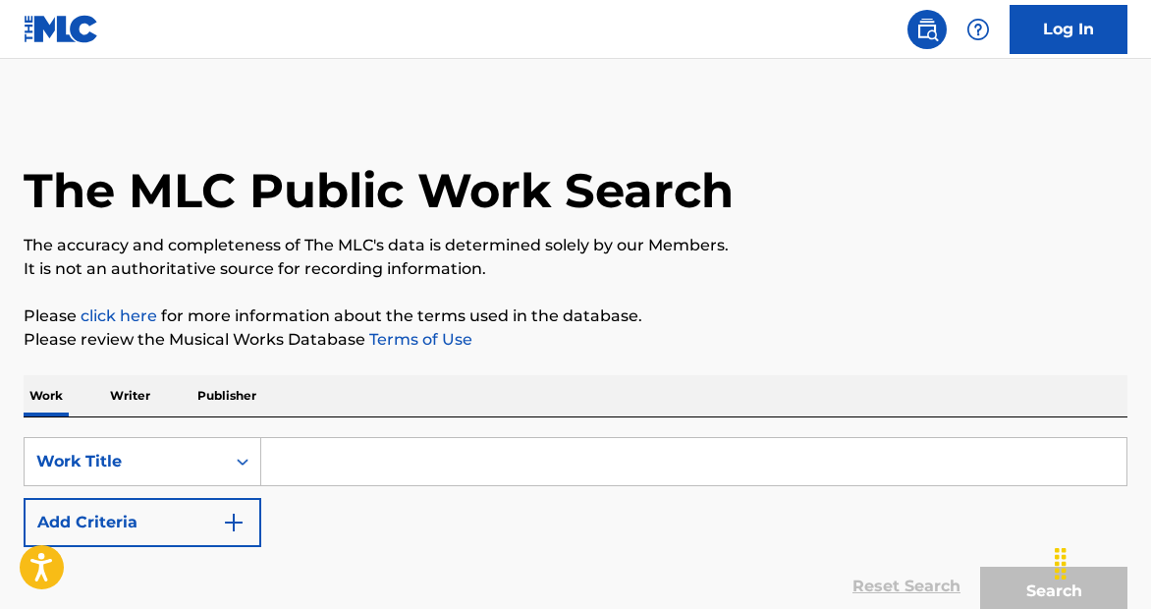
click at [450, 444] on input "Search Form" at bounding box center [693, 461] width 865 height 47
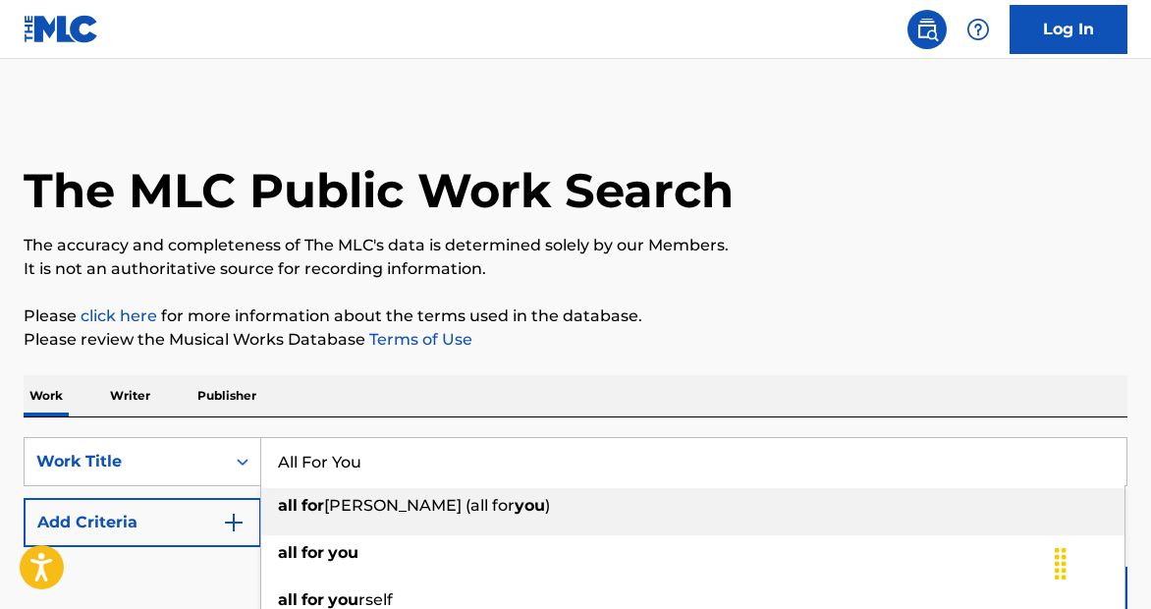
type input "All For You"
click at [158, 531] on button "Add Criteria" at bounding box center [143, 522] width 238 height 49
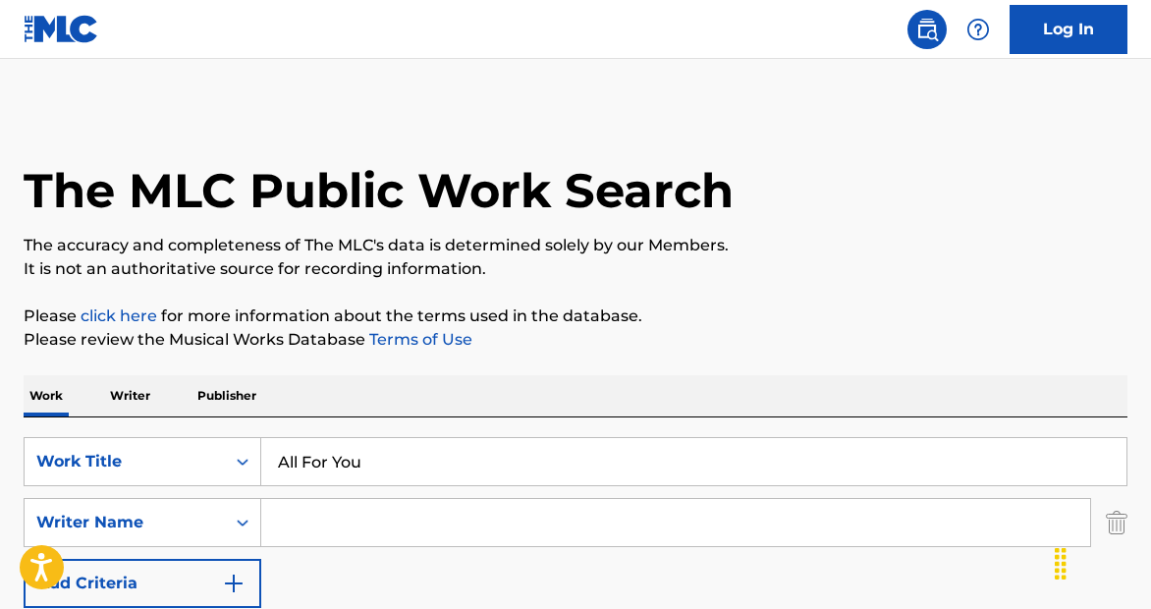
click at [352, 532] on input "Search Form" at bounding box center [675, 522] width 829 height 47
paste input "[PERSON_NAME]"
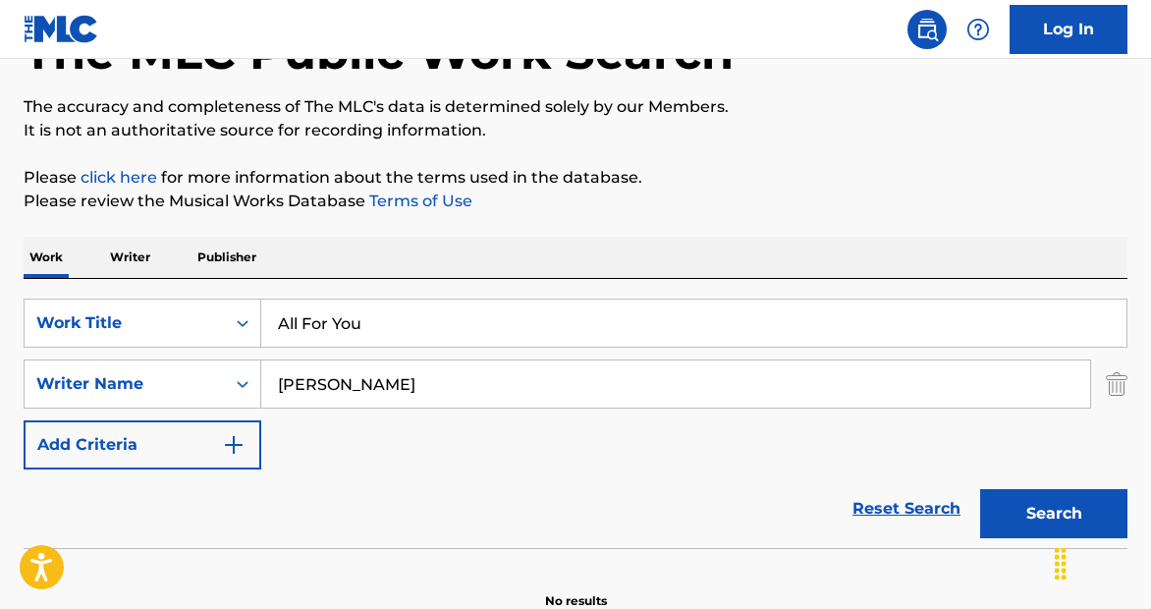
scroll to position [243, 0]
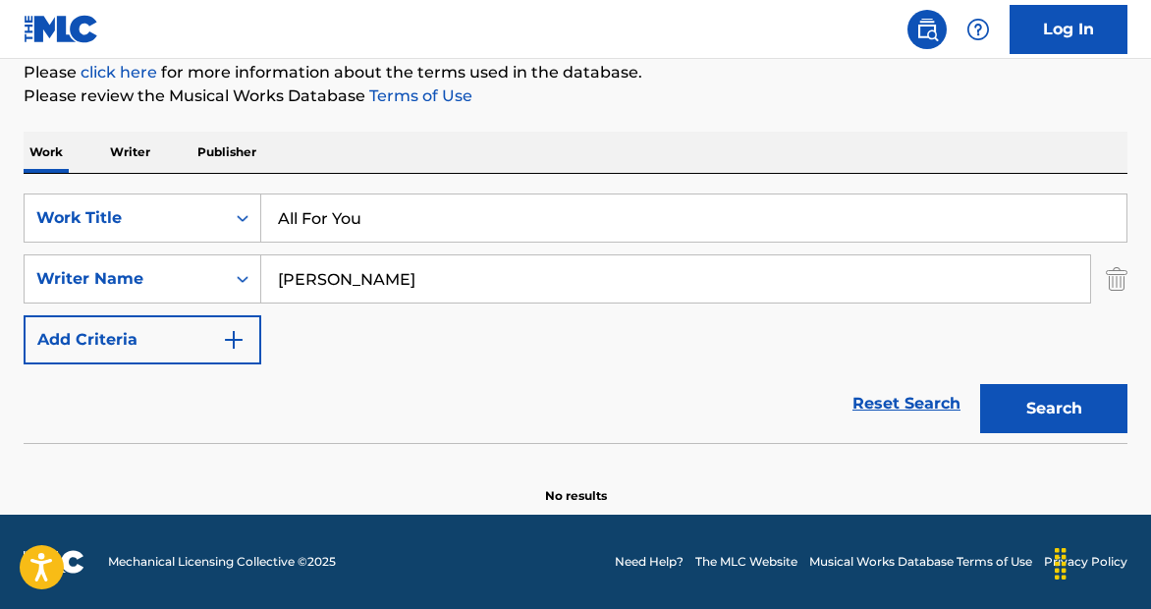
click at [1068, 403] on button "Search" at bounding box center [1053, 408] width 147 height 49
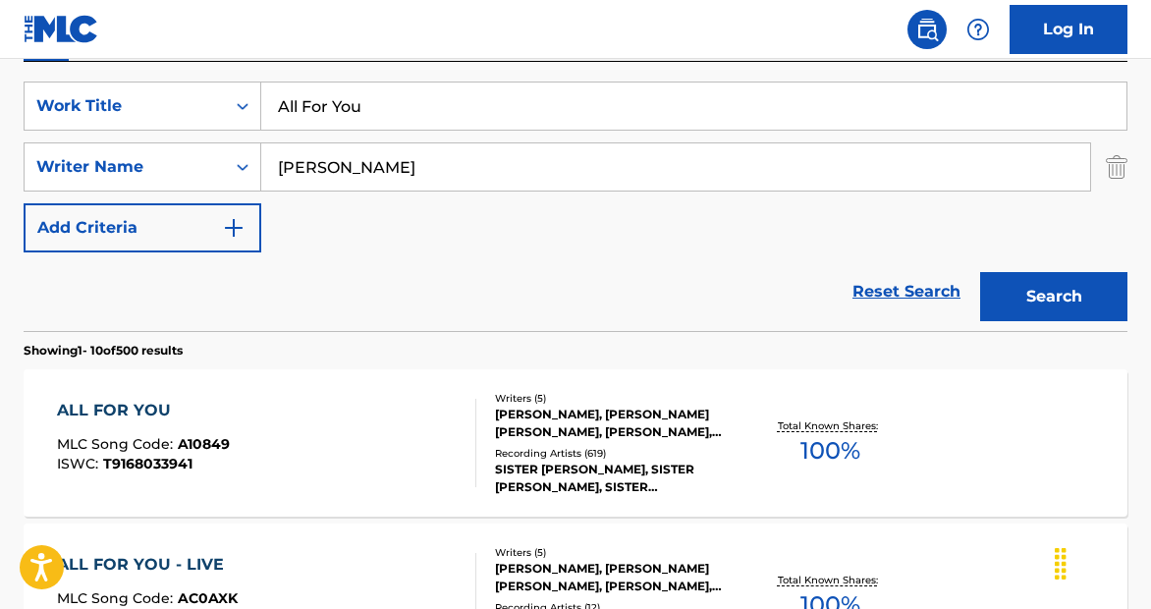
scroll to position [0, 0]
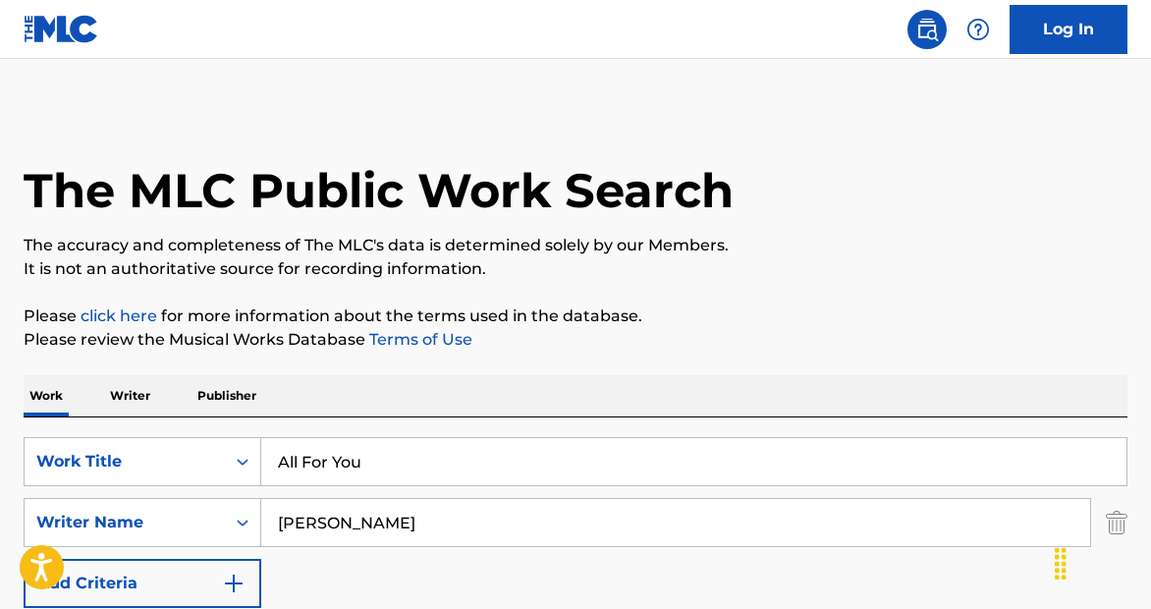
click at [553, 509] on input "[PERSON_NAME]" at bounding box center [675, 522] width 829 height 47
click at [553, 510] on input "[PERSON_NAME]" at bounding box center [675, 522] width 829 height 47
paste input "Eastmo"
type input "Eastmond"
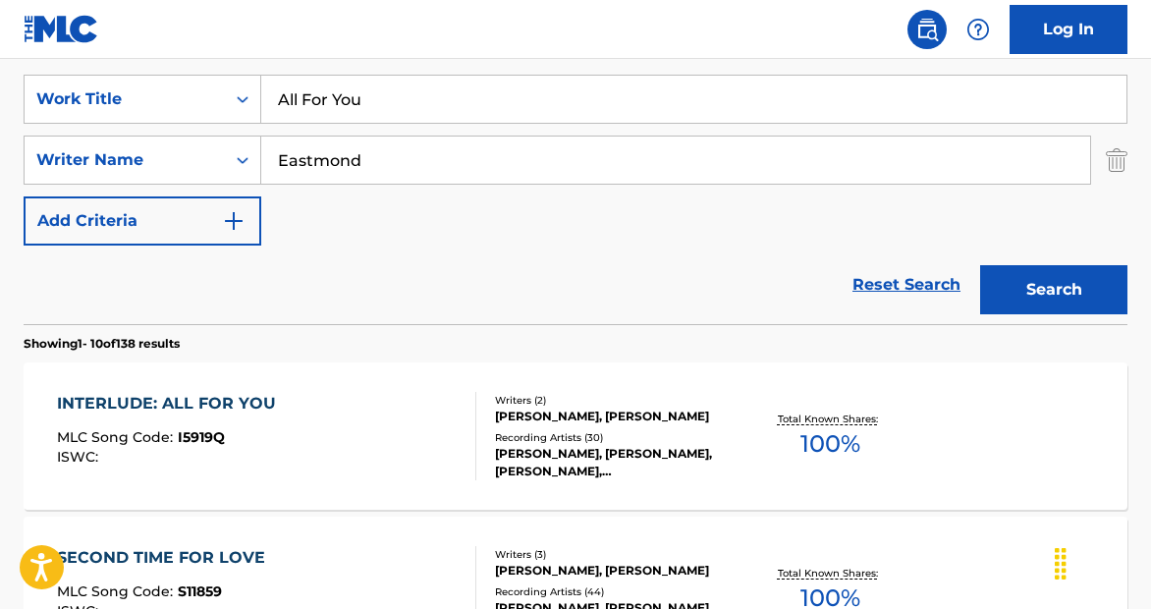
scroll to position [366, 0]
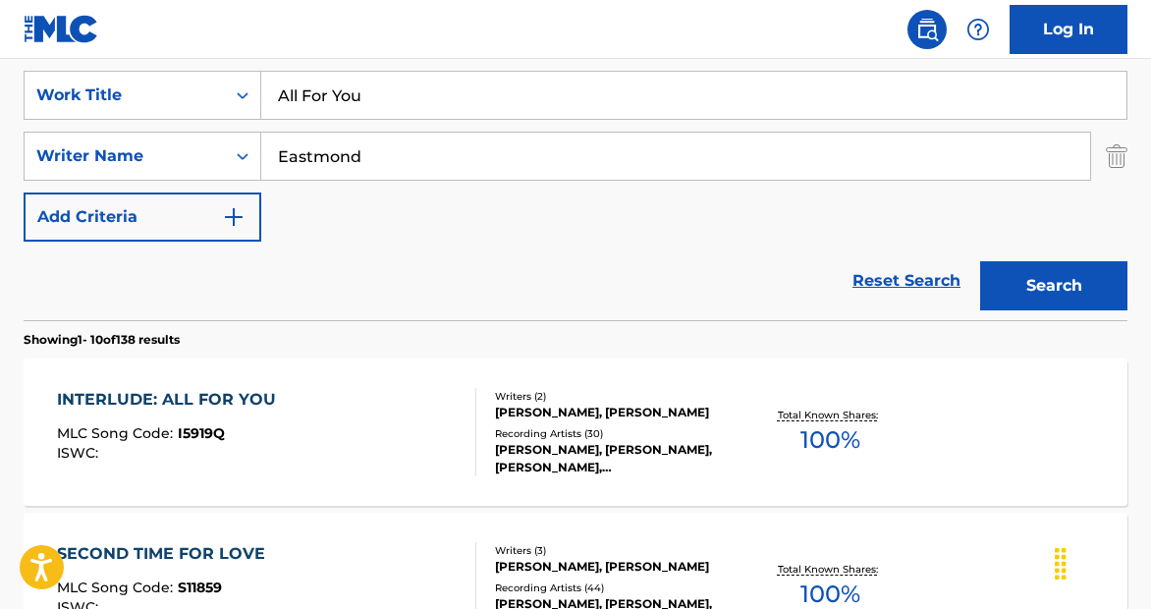
click at [562, 405] on div "[PERSON_NAME], [PERSON_NAME]" at bounding box center [616, 413] width 243 height 18
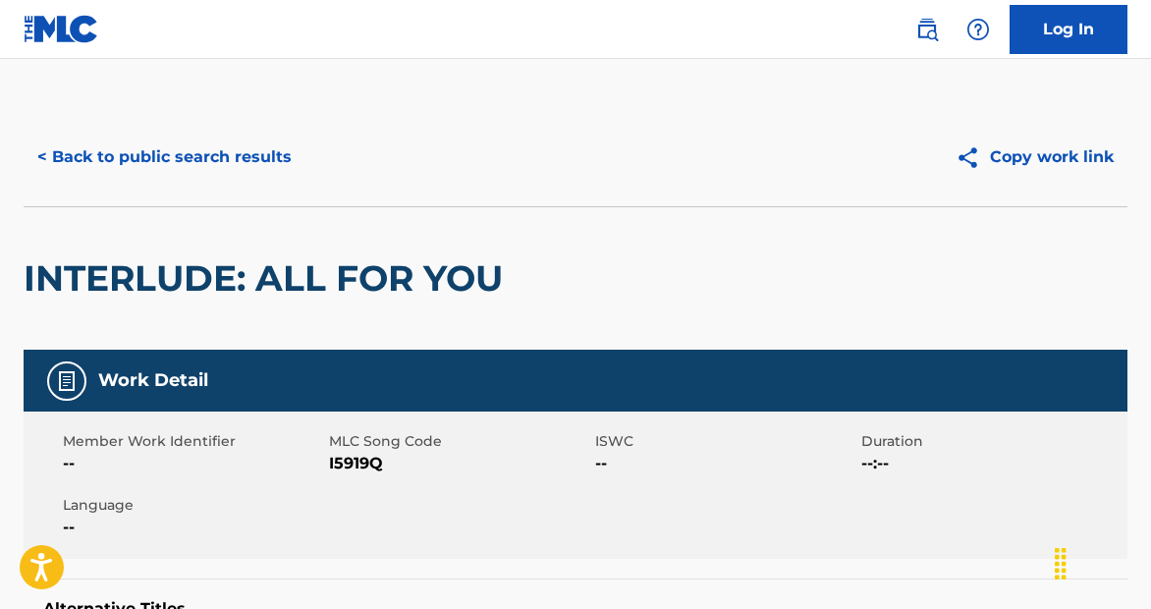
click at [196, 158] on button "< Back to public search results" at bounding box center [165, 157] width 282 height 49
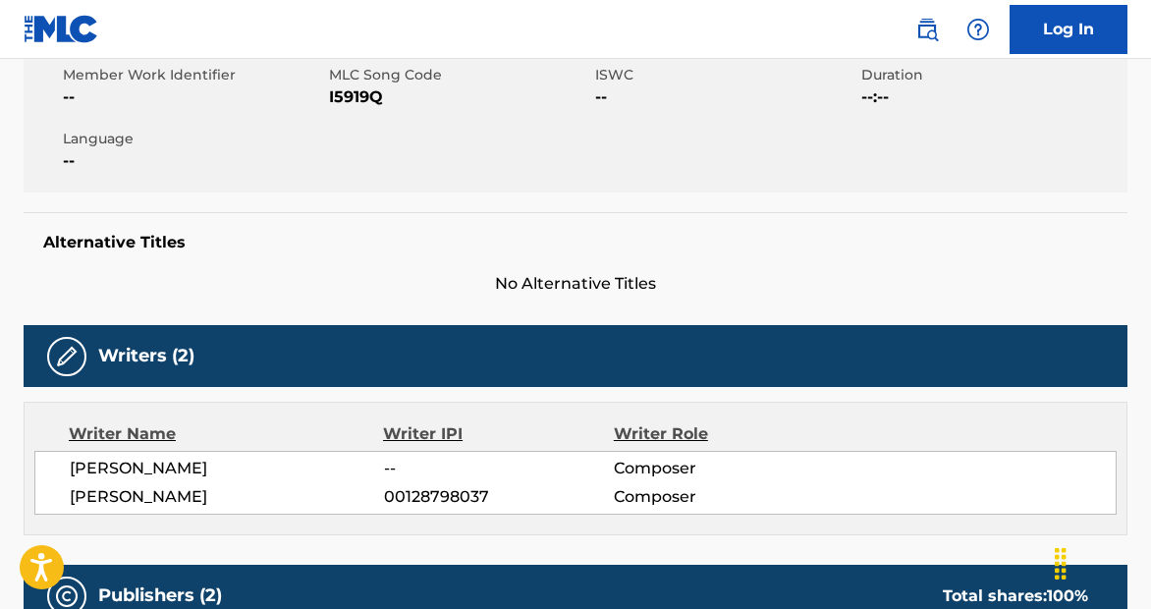
scroll to position [365, 0]
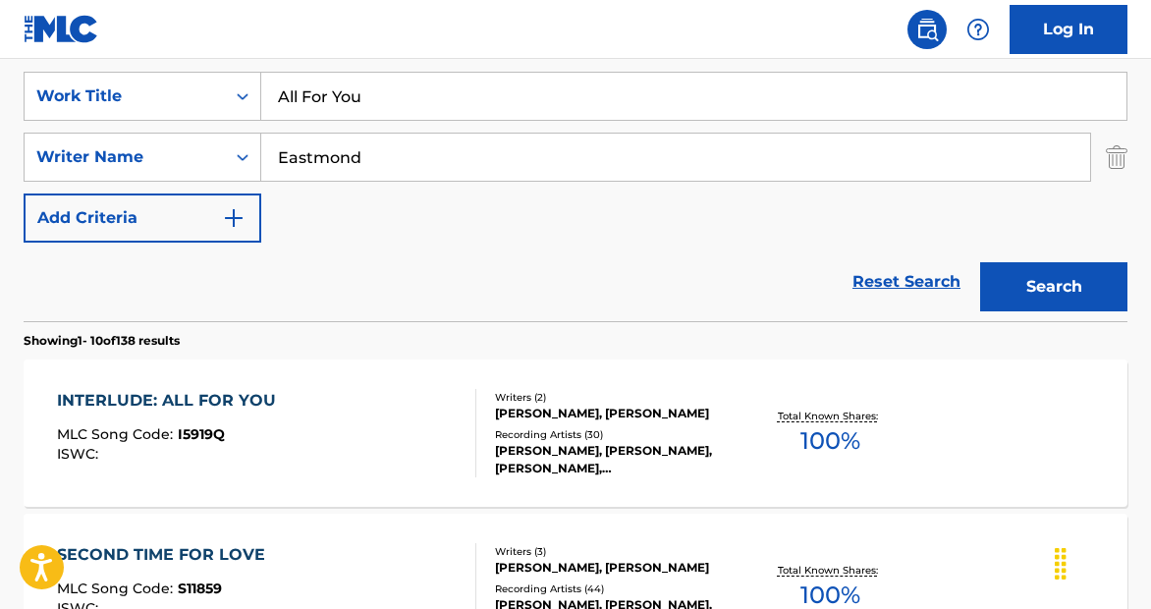
click at [464, 99] on input "All For You" at bounding box center [693, 96] width 865 height 47
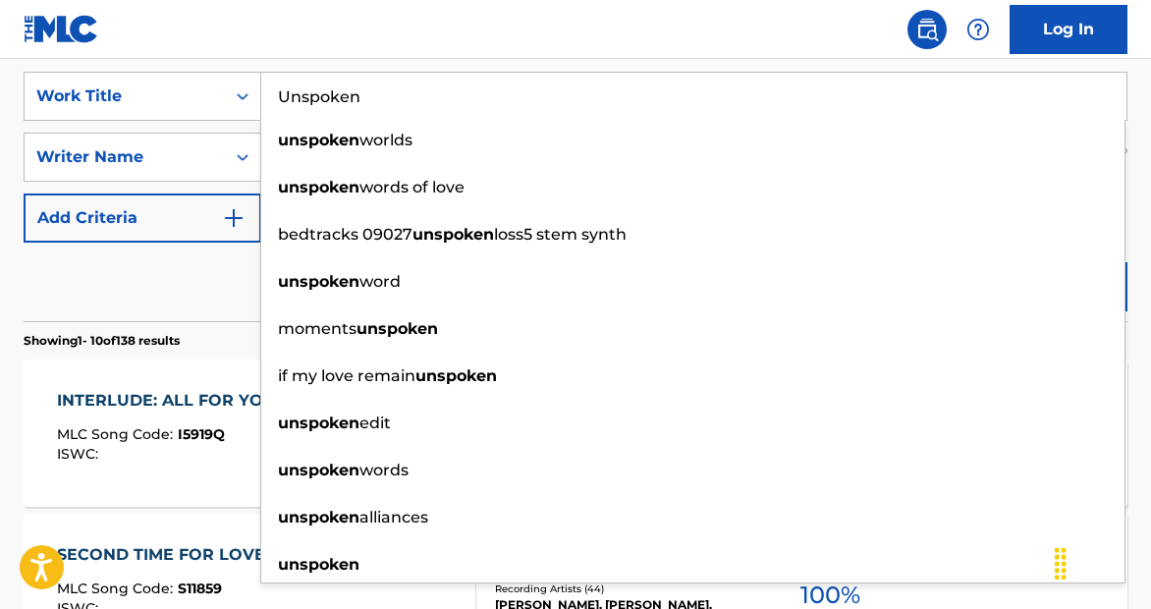
type input "Unspoken"
click at [197, 271] on div "Reset Search Search" at bounding box center [575, 281] width 1103 height 79
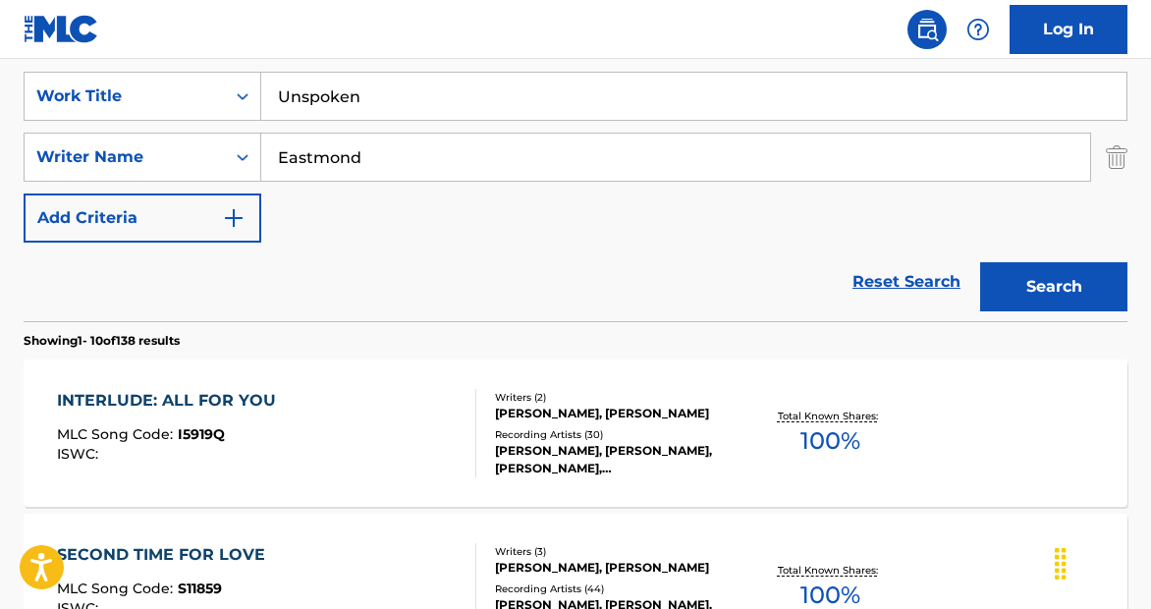
click at [371, 154] on input "Eastmond" at bounding box center [675, 157] width 829 height 47
click at [980, 262] on button "Search" at bounding box center [1053, 286] width 147 height 49
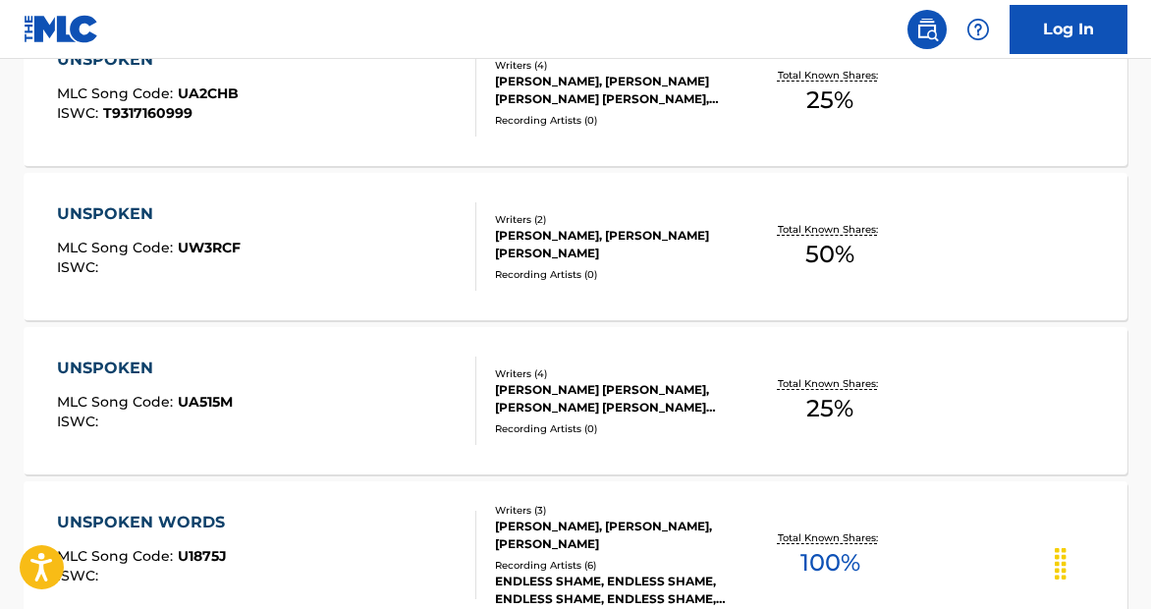
scroll to position [0, 0]
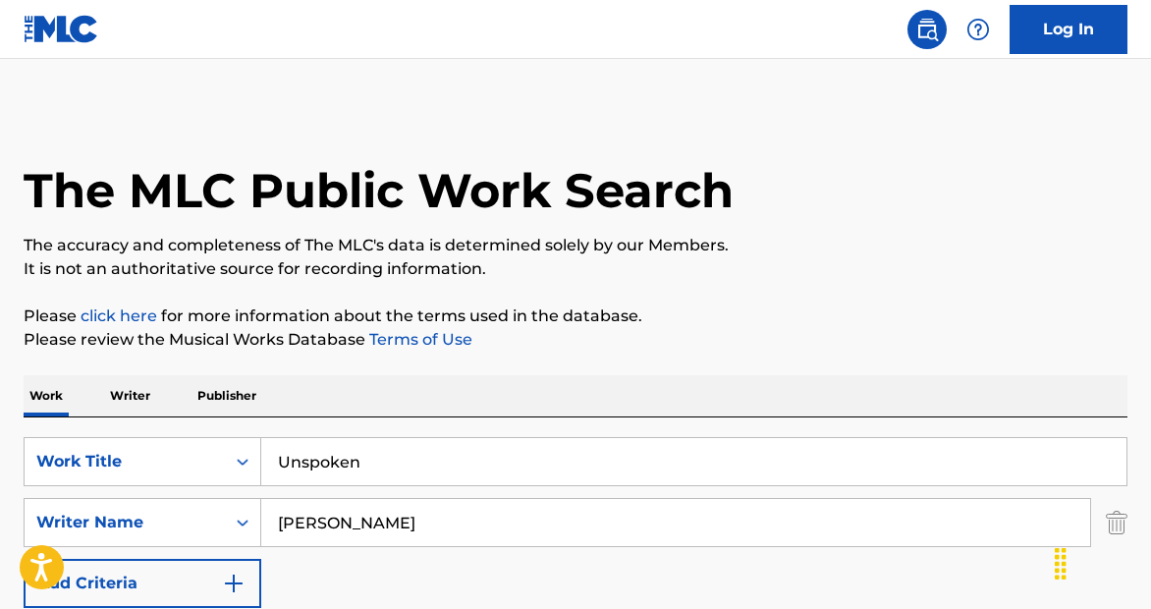
click at [312, 512] on input "[PERSON_NAME]" at bounding box center [675, 522] width 829 height 47
paste input "[PERSON_NAME]"
type input "[PERSON_NAME]"
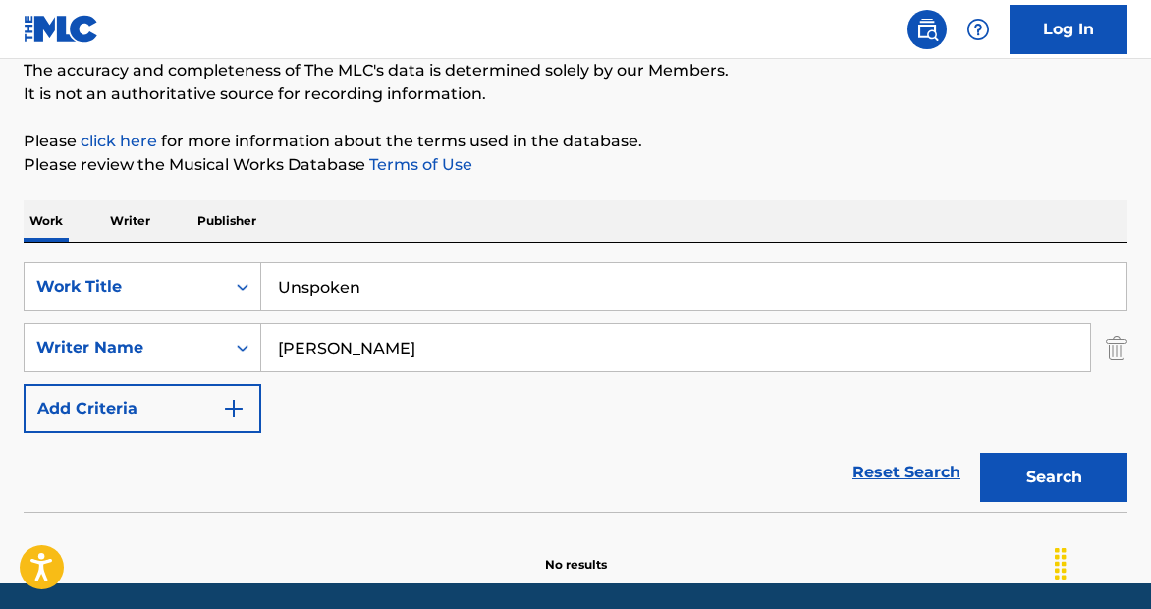
scroll to position [243, 0]
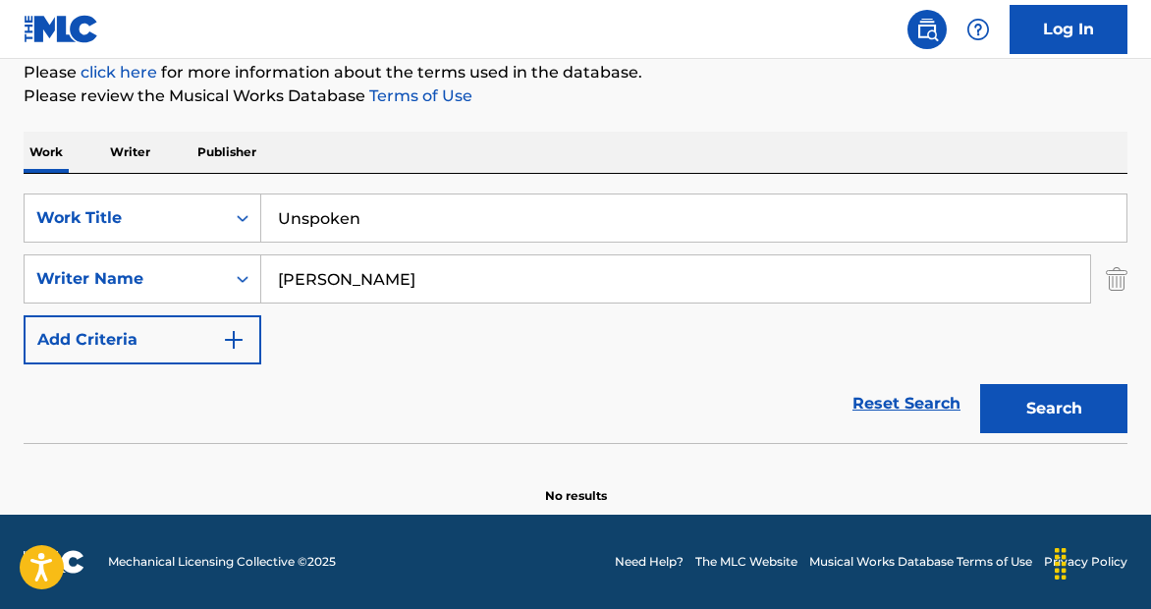
click at [492, 214] on input "Unspoken" at bounding box center [693, 217] width 865 height 47
click at [492, 215] on input "Unspoken" at bounding box center [693, 217] width 865 height 47
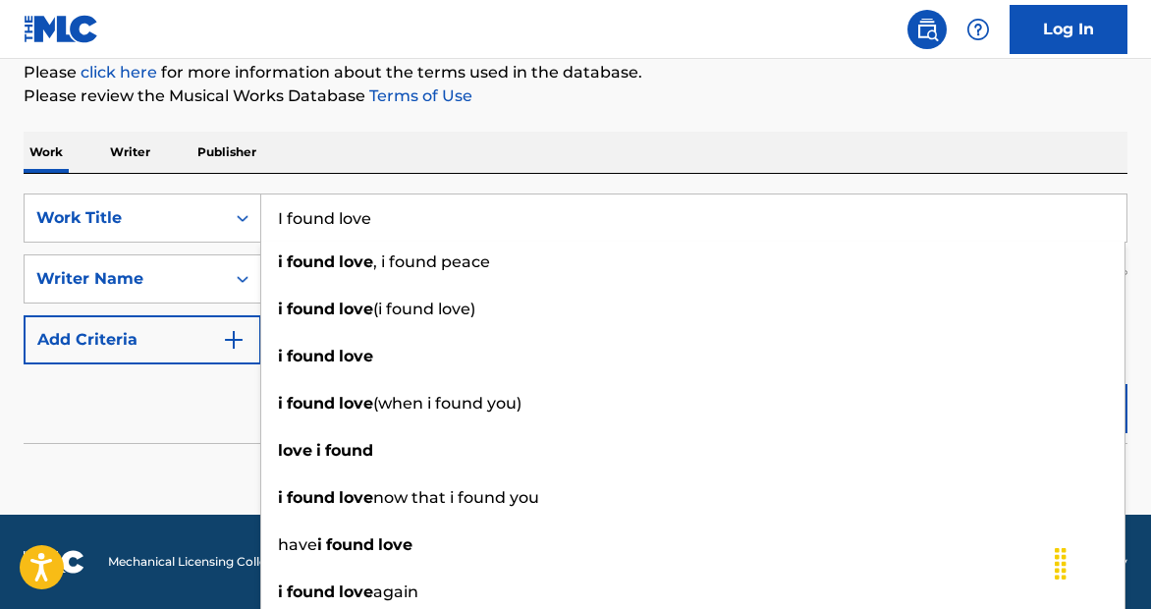
type input "I found love"
click at [93, 415] on div "Reset Search Search" at bounding box center [575, 403] width 1103 height 79
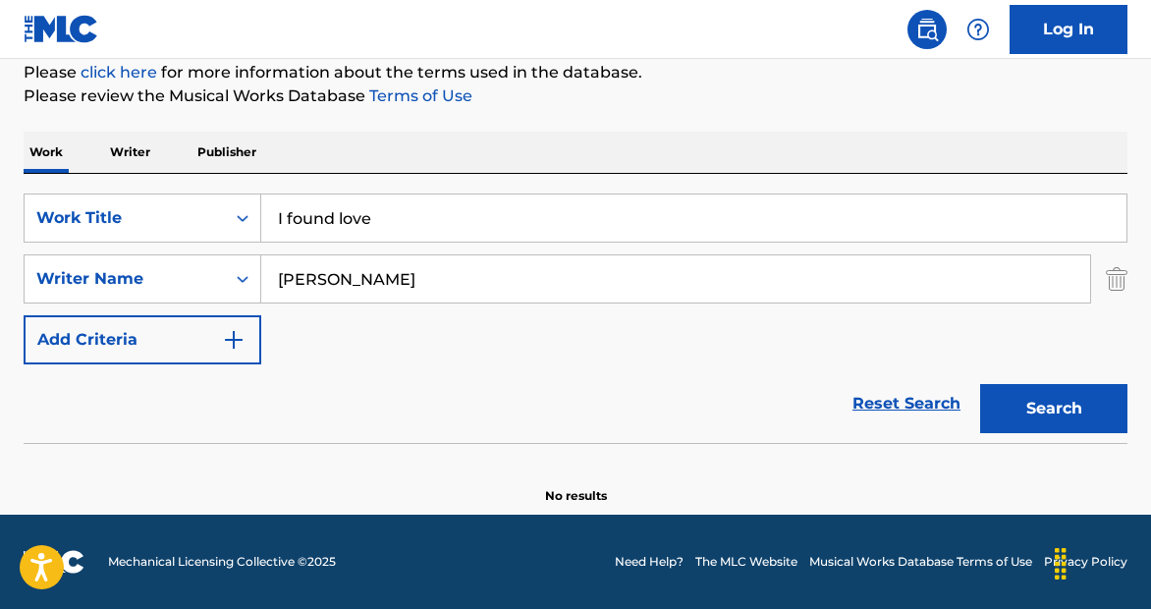
click at [375, 275] on input "[PERSON_NAME]" at bounding box center [675, 278] width 829 height 47
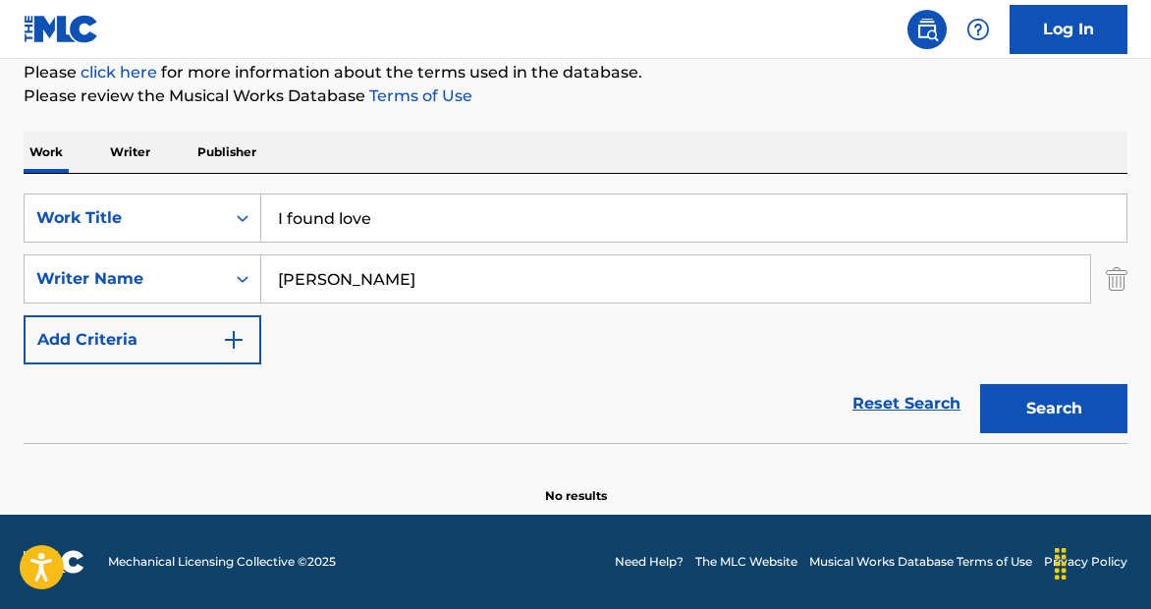
click at [980, 384] on button "Search" at bounding box center [1053, 408] width 147 height 49
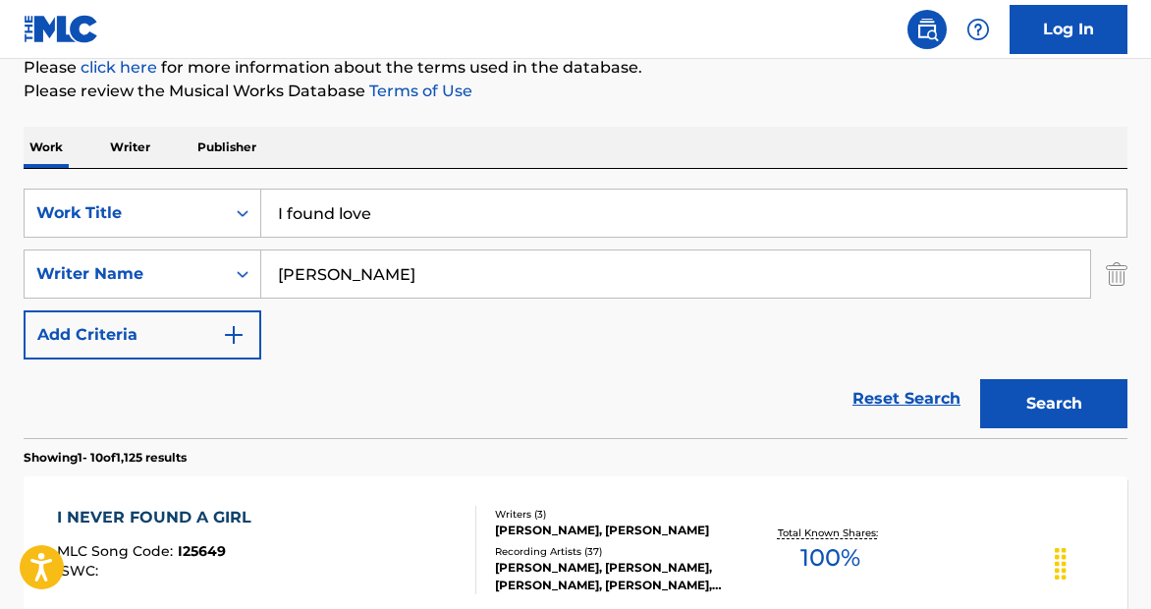
scroll to position [221, 0]
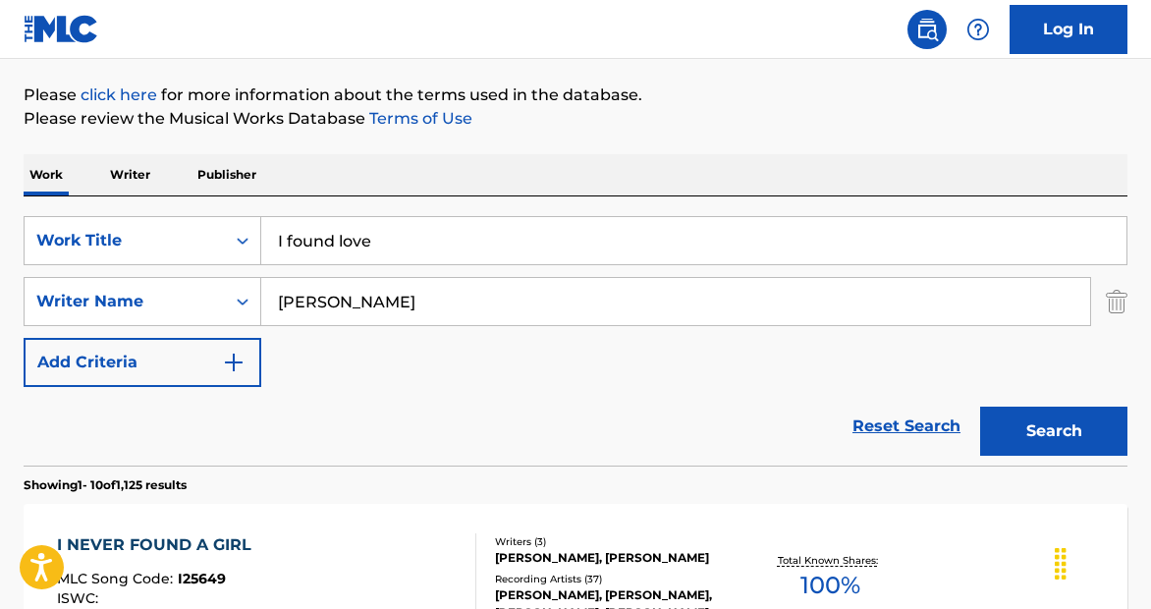
click at [281, 298] on input "[PERSON_NAME]" at bounding box center [675, 301] width 829 height 47
type input "[PERSON_NAME]"
click at [980, 406] on button "Search" at bounding box center [1053, 430] width 147 height 49
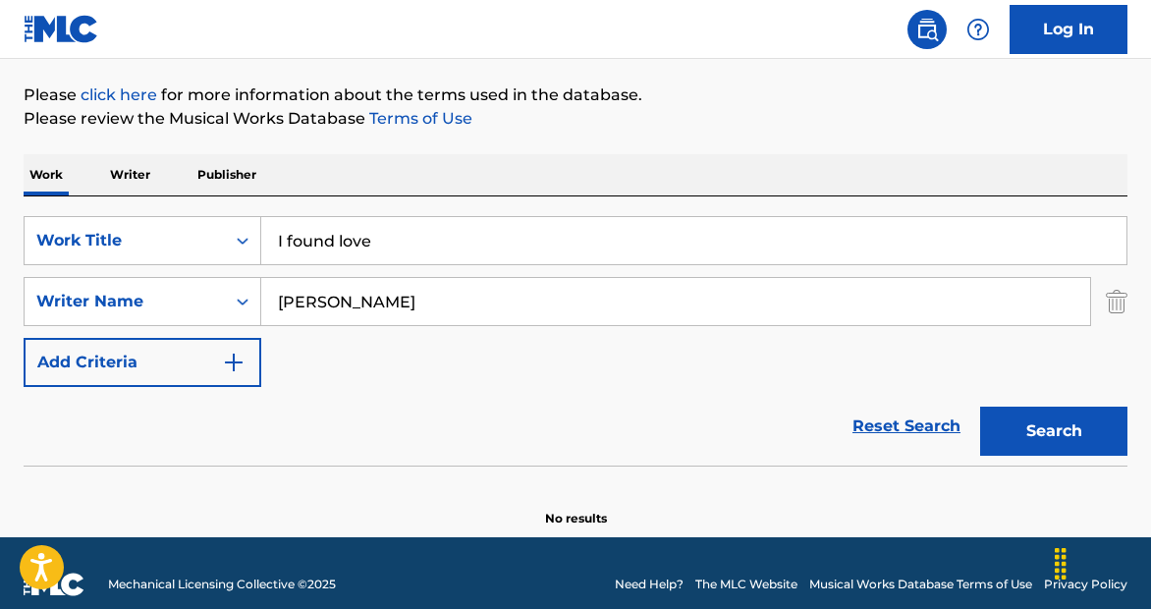
click at [458, 242] on input "I found love" at bounding box center [693, 240] width 865 height 47
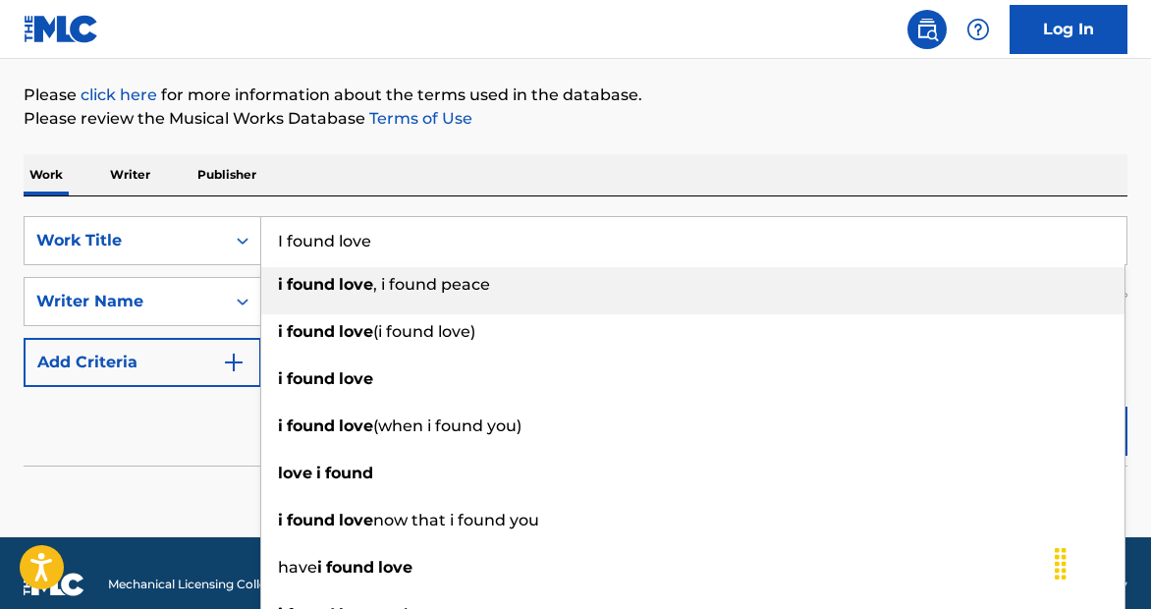
click at [458, 242] on input "I found love" at bounding box center [693, 240] width 865 height 47
click at [458, 240] on input "I found love" at bounding box center [693, 240] width 865 height 47
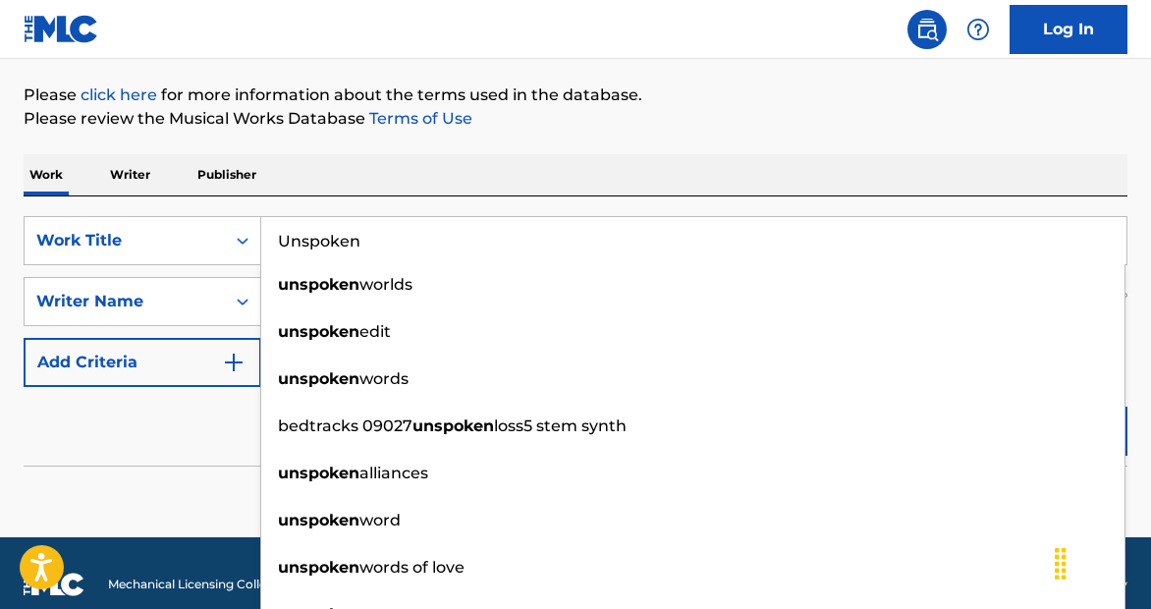
type input "Unspoken"
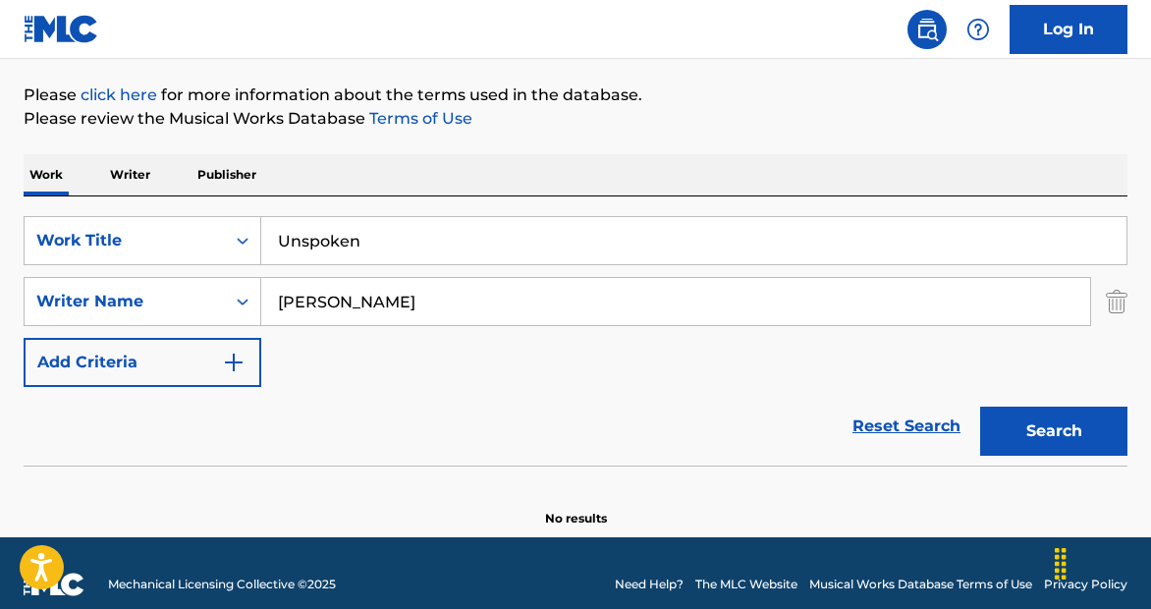
click at [157, 437] on div "Reset Search Search" at bounding box center [575, 426] width 1103 height 79
click at [345, 313] on input "[PERSON_NAME]" at bounding box center [675, 301] width 829 height 47
click at [372, 299] on input "[PERSON_NAME]" at bounding box center [675, 301] width 829 height 47
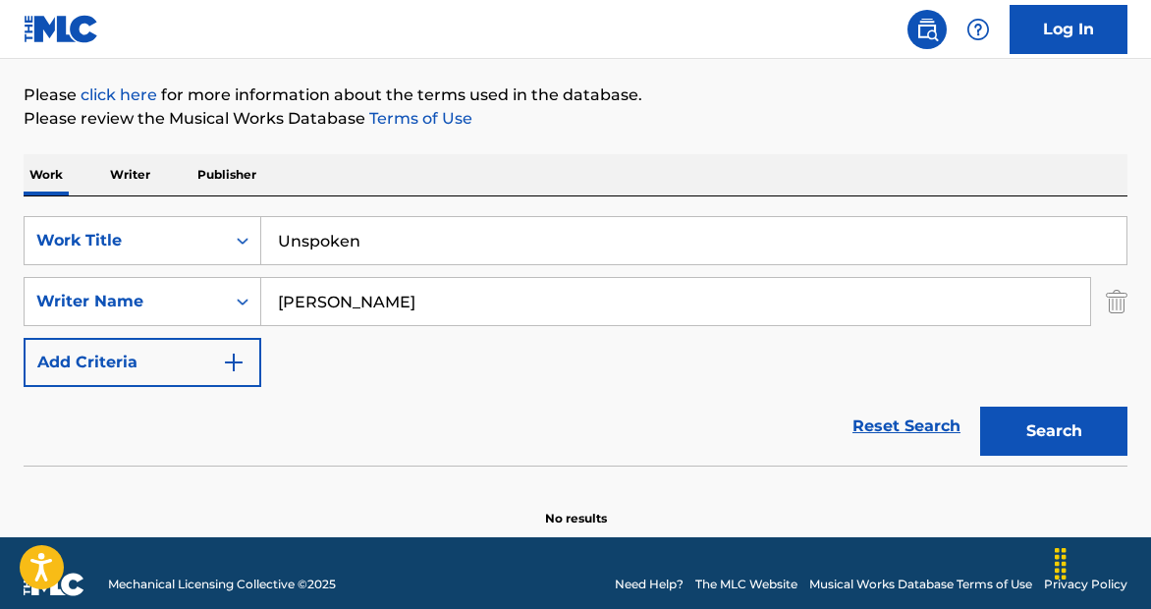
type input "[PERSON_NAME]"
click at [980, 406] on button "Search" at bounding box center [1053, 430] width 147 height 49
click at [447, 232] on input "Unspoken" at bounding box center [693, 240] width 865 height 47
click at [447, 233] on input "Unspoken" at bounding box center [693, 240] width 865 height 47
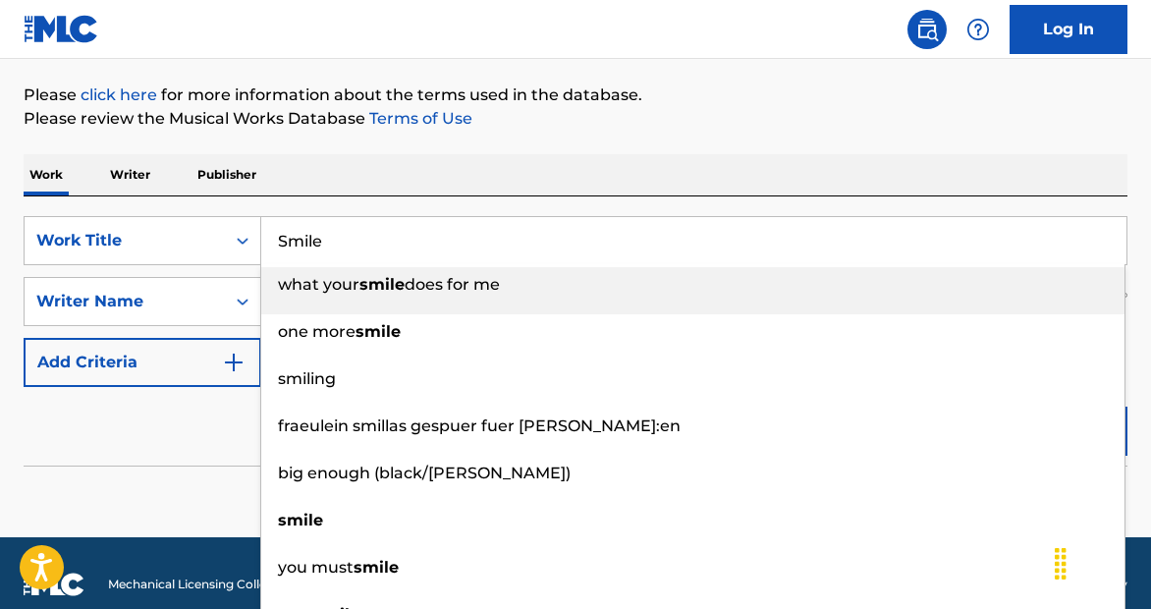
type input "Smile"
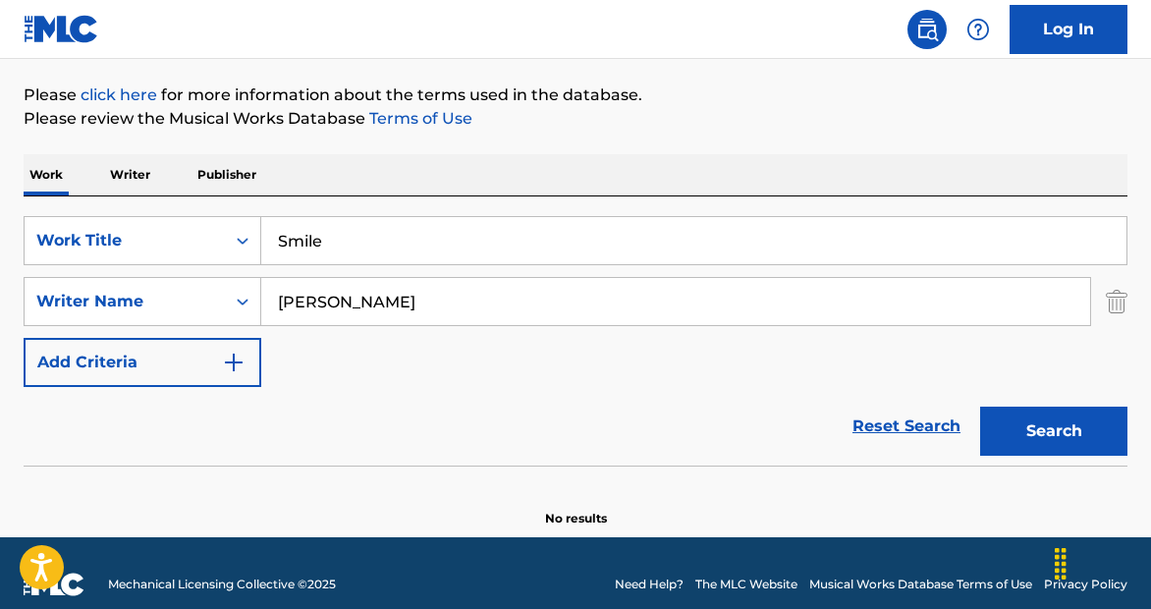
click at [385, 173] on div "Work Writer Publisher" at bounding box center [575, 174] width 1103 height 41
click at [342, 311] on input "[PERSON_NAME]" at bounding box center [675, 301] width 829 height 47
paste input "[PERSON_NAME]"
type input "[PERSON_NAME]"
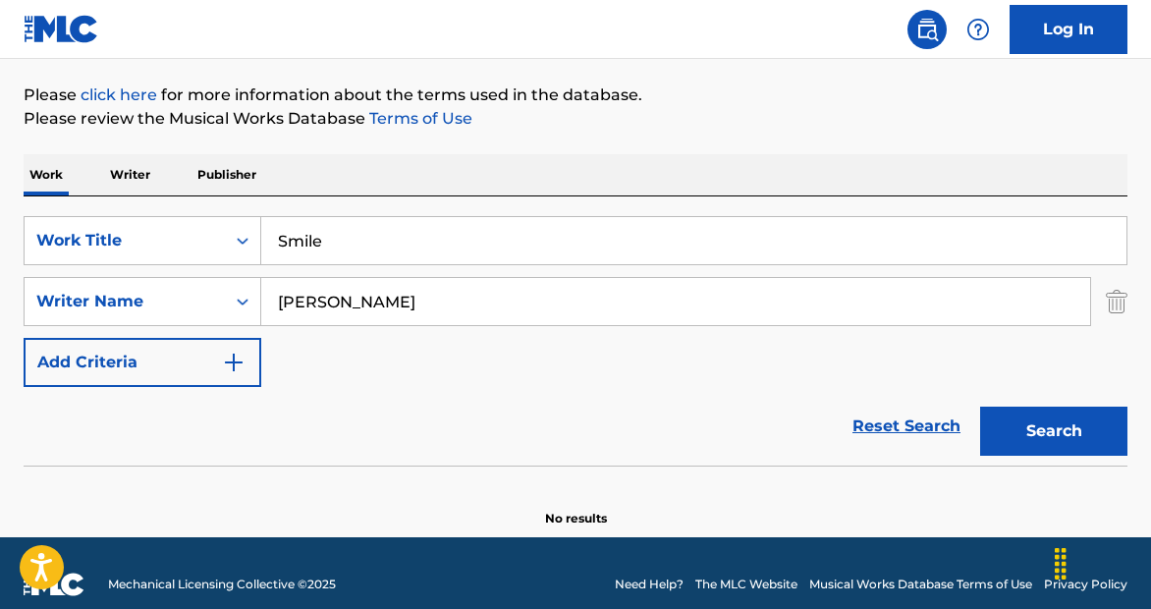
click at [980, 406] on button "Search" at bounding box center [1053, 430] width 147 height 49
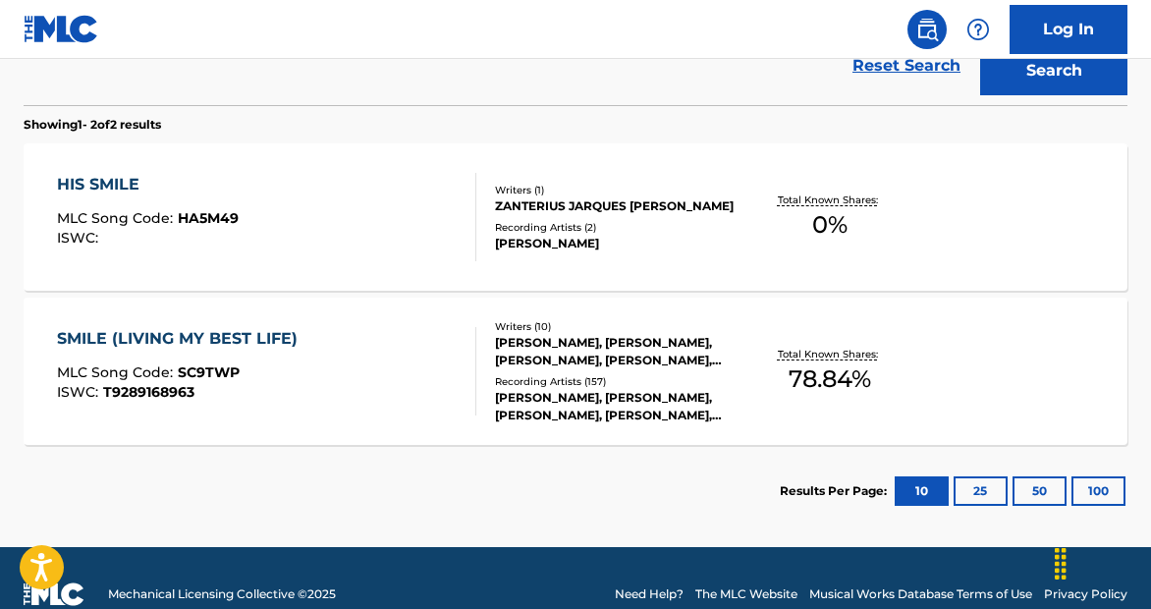
scroll to position [584, 0]
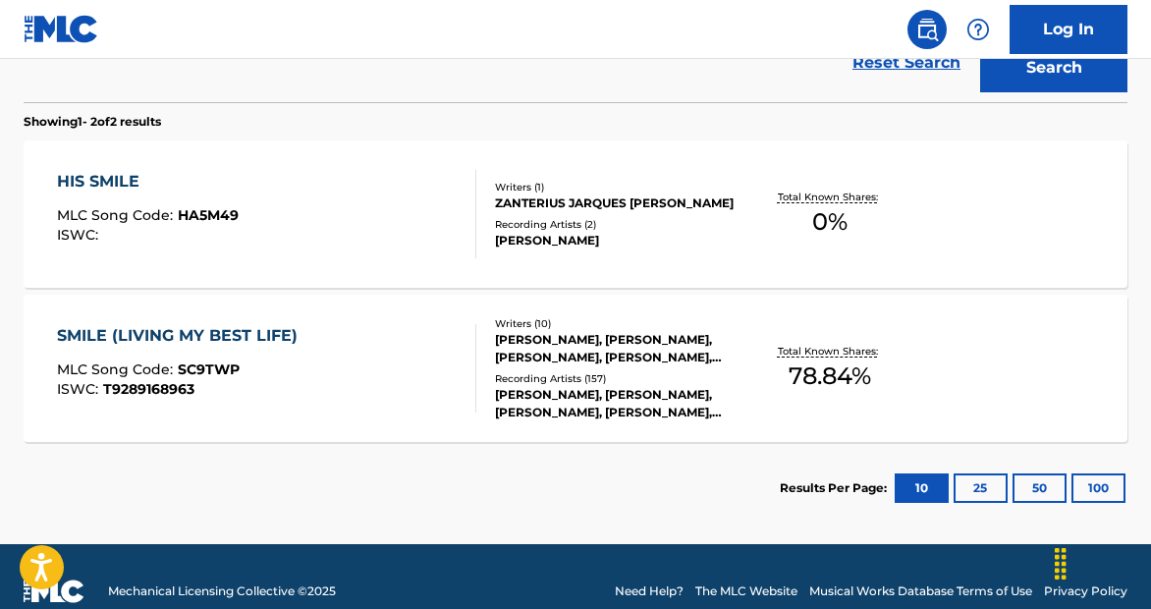
click at [553, 345] on div "[PERSON_NAME], [PERSON_NAME], [PERSON_NAME], [PERSON_NAME], [PERSON_NAME], [PER…" at bounding box center [616, 348] width 243 height 35
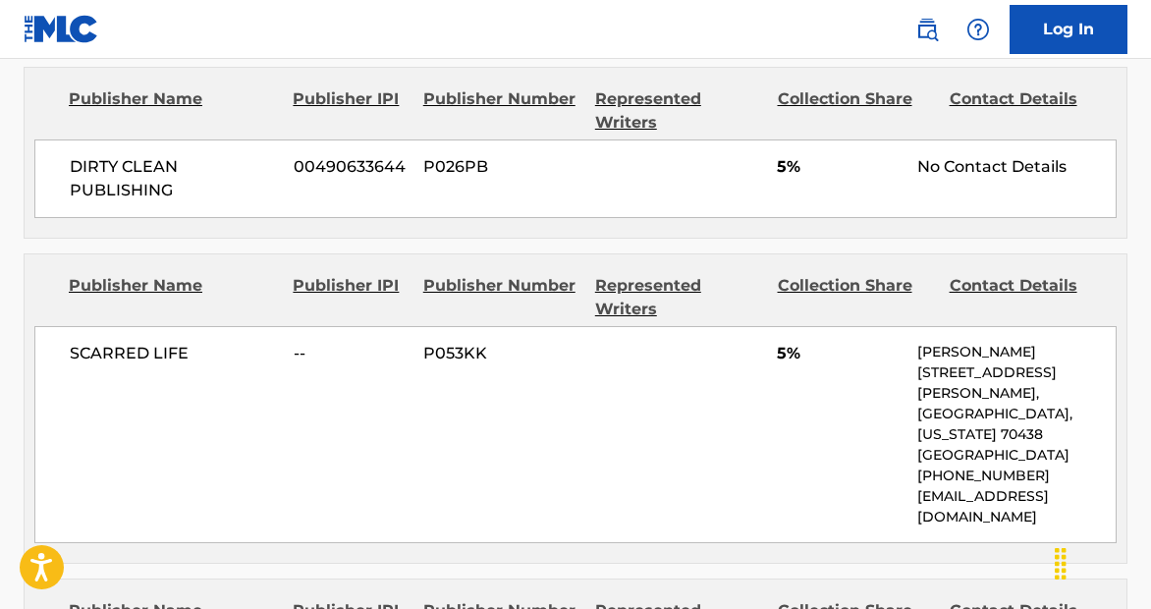
scroll to position [2179, 0]
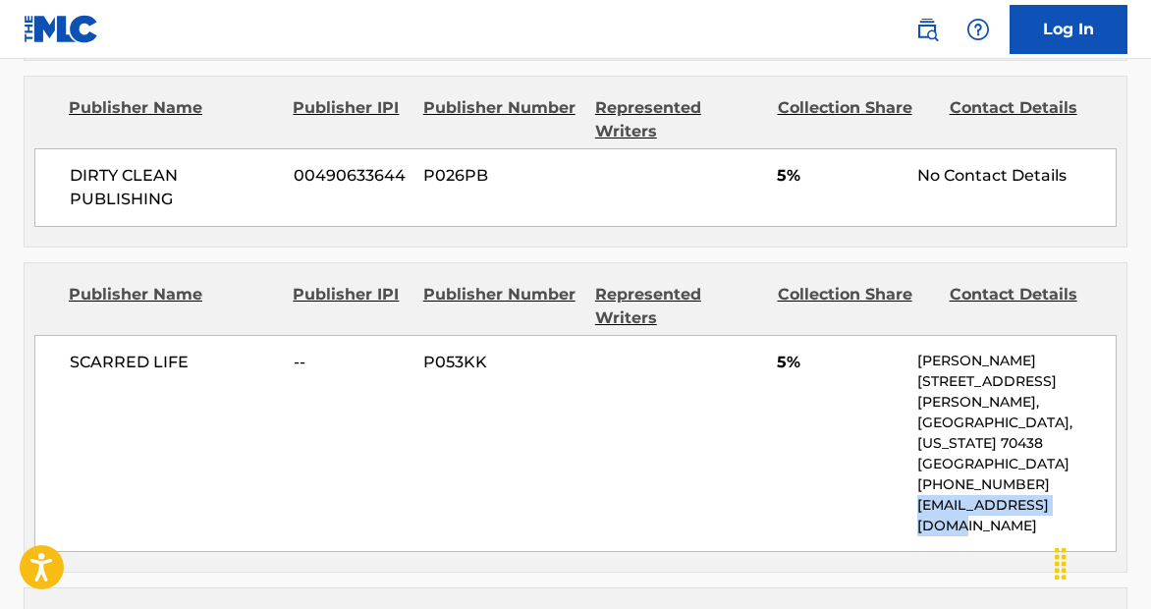
drag, startPoint x: 910, startPoint y: 407, endPoint x: 1076, endPoint y: 412, distance: 166.0
click at [1076, 412] on div "SCARRED LIFE -- P053KK 5% [PERSON_NAME] [STREET_ADDRESS][PERSON_NAME][US_STATE]…" at bounding box center [575, 443] width 1082 height 217
copy p "[EMAIL_ADDRESS][DOMAIN_NAME]"
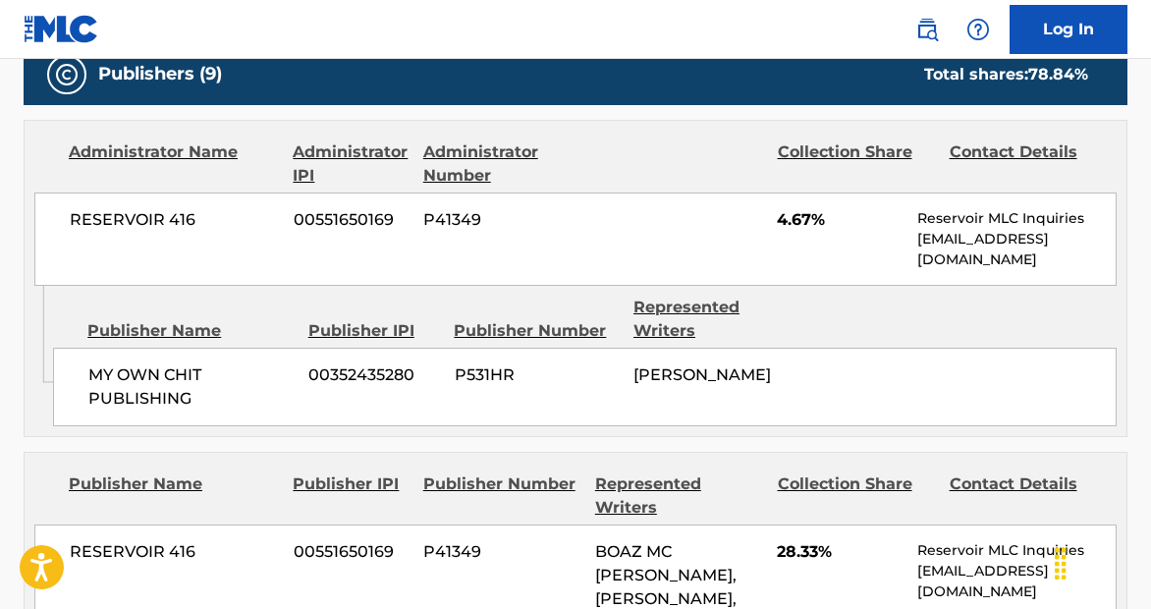
scroll to position [1560, 0]
